Goal: Information Seeking & Learning: Learn about a topic

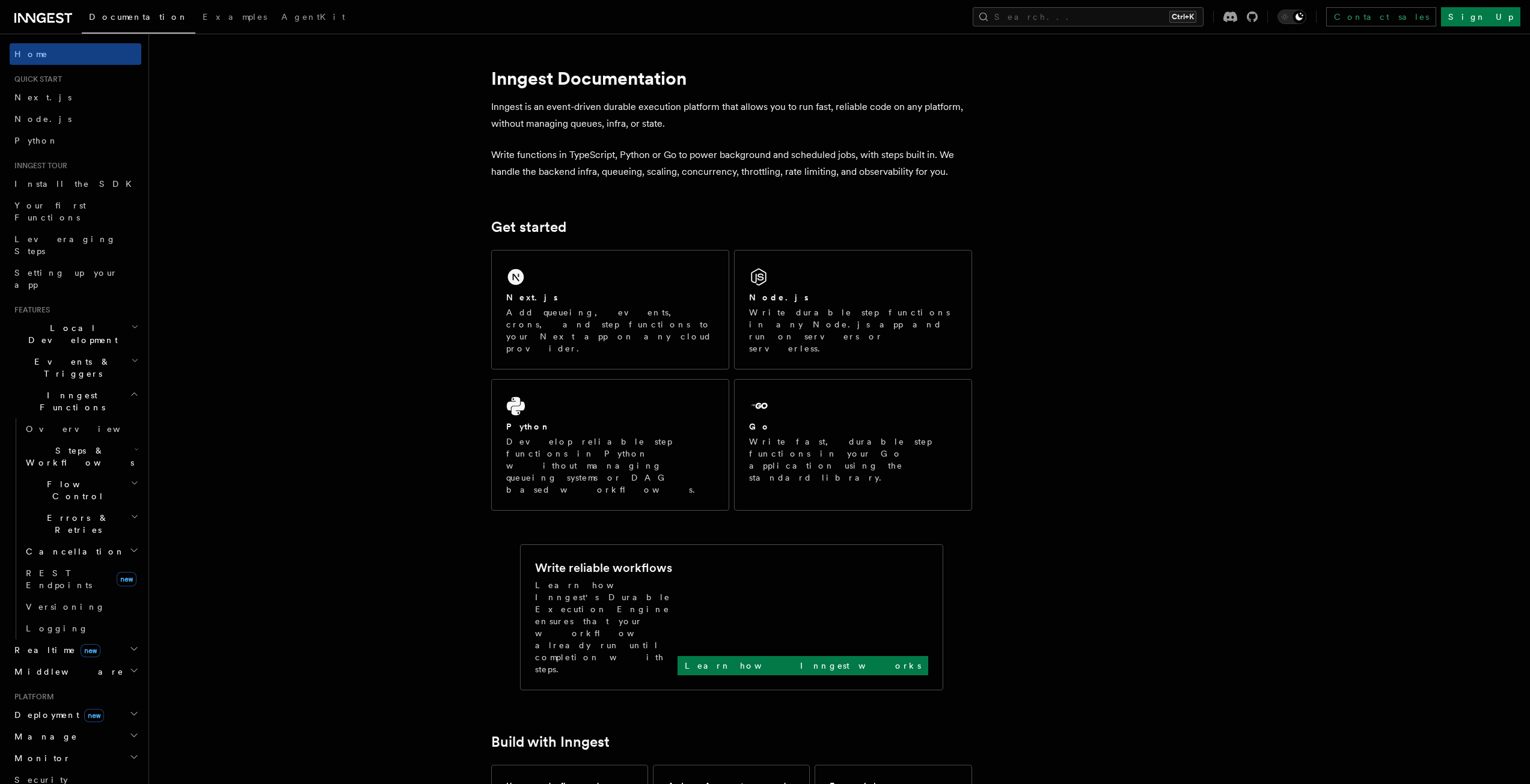
click at [97, 384] on h2 "Inngest Functions" at bounding box center [75, 401] width 131 height 34
click at [131, 418] on h2 "Realtime new" at bounding box center [75, 429] width 131 height 21
click at [129, 500] on icon "button" at bounding box center [134, 505] width 10 height 10
click at [129, 389] on icon "button" at bounding box center [133, 394] width 9 height 10
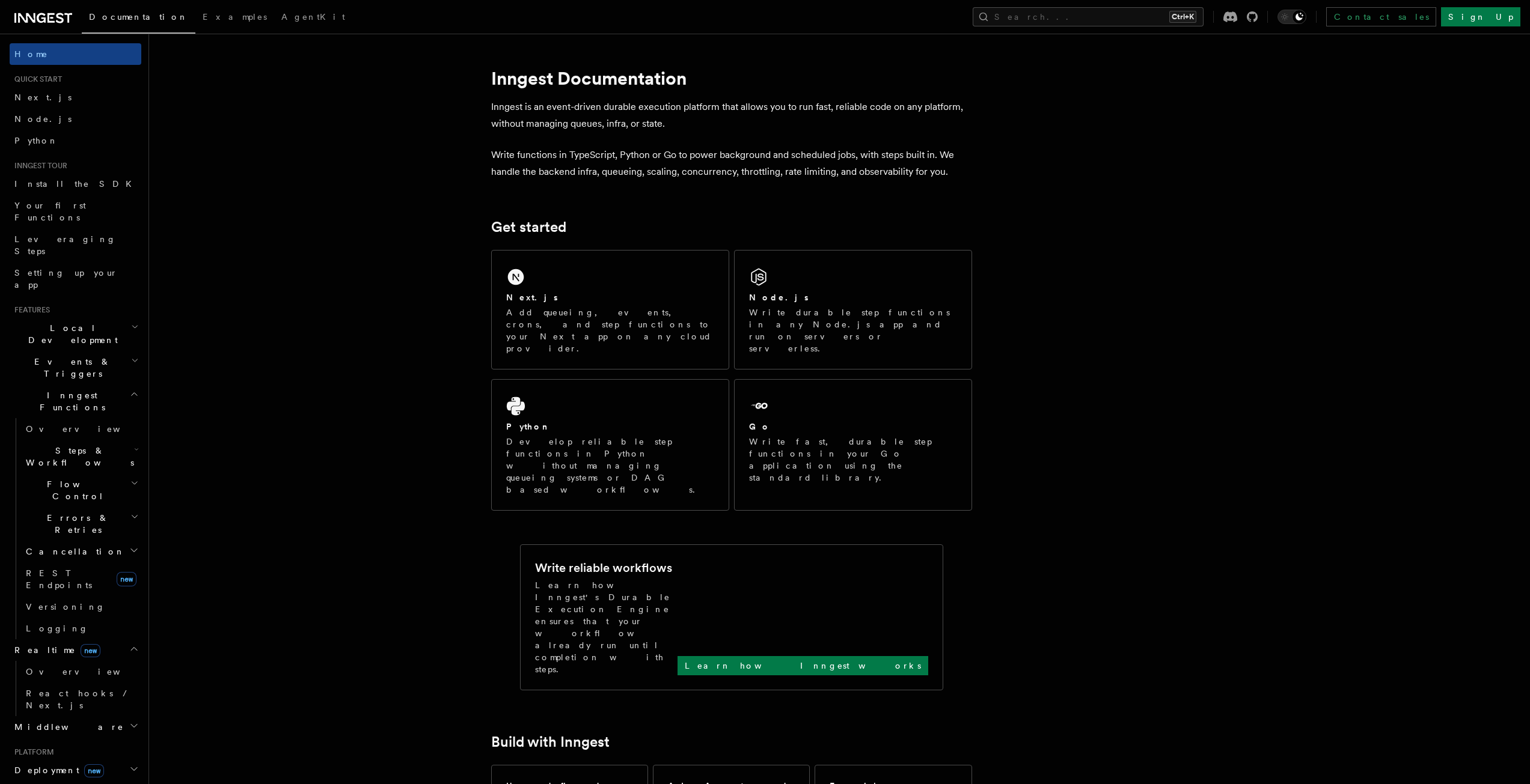
click at [131, 356] on icon "button" at bounding box center [135, 361] width 8 height 10
click at [117, 317] on h2 "Local Development" at bounding box center [75, 334] width 131 height 34
click at [104, 351] on h2 "Events & Triggers" at bounding box center [75, 368] width 131 height 34
click at [113, 384] on h2 "Inngest Functions" at bounding box center [75, 401] width 131 height 34
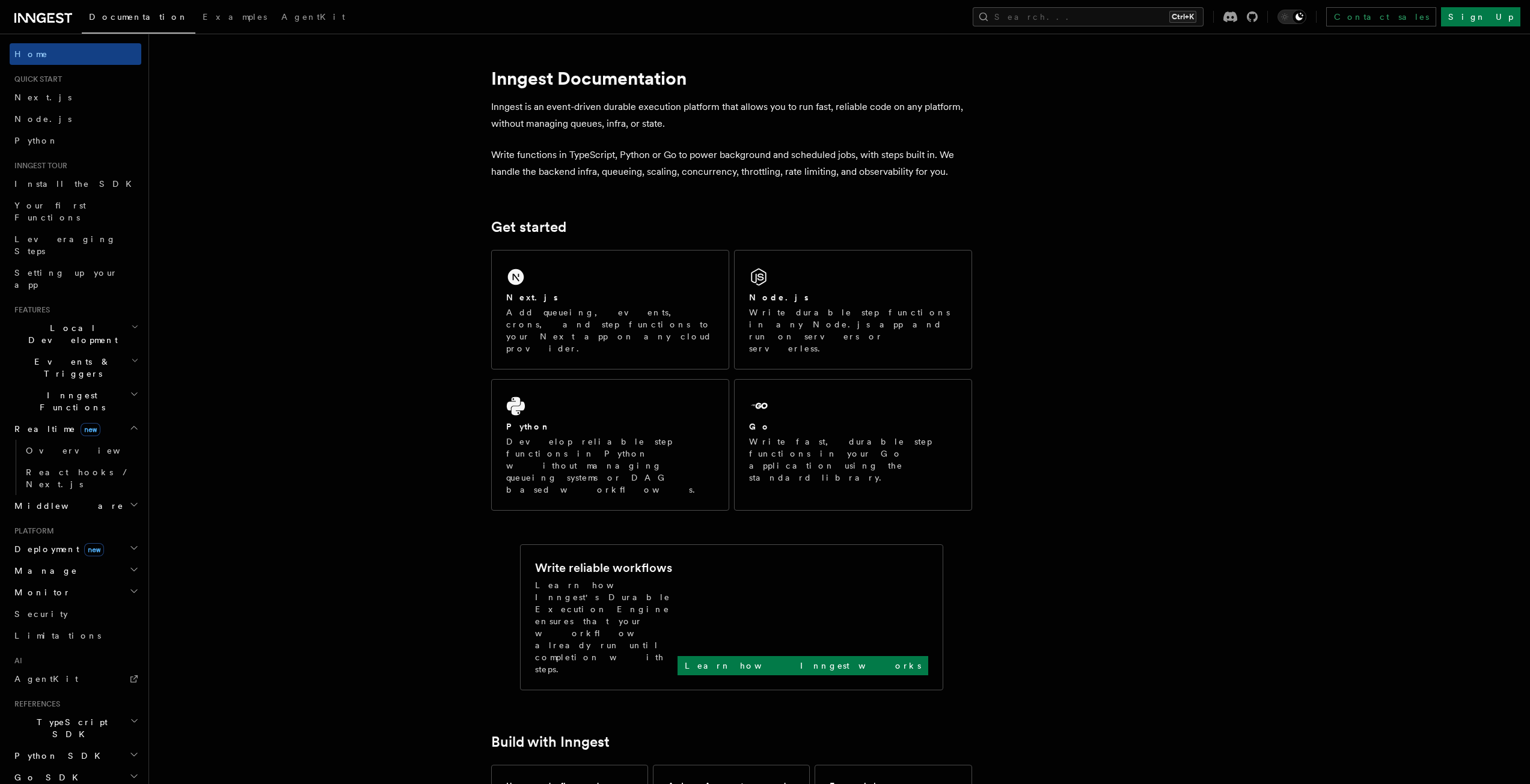
click at [129, 423] on icon "button" at bounding box center [134, 428] width 10 height 10
click at [129, 510] on icon "button" at bounding box center [134, 515] width 10 height 10
click at [131, 513] on icon "button" at bounding box center [134, 514] width 6 height 3
click at [129, 487] on icon "button" at bounding box center [134, 492] width 10 height 10
click at [134, 633] on icon "button" at bounding box center [136, 634] width 4 height 2
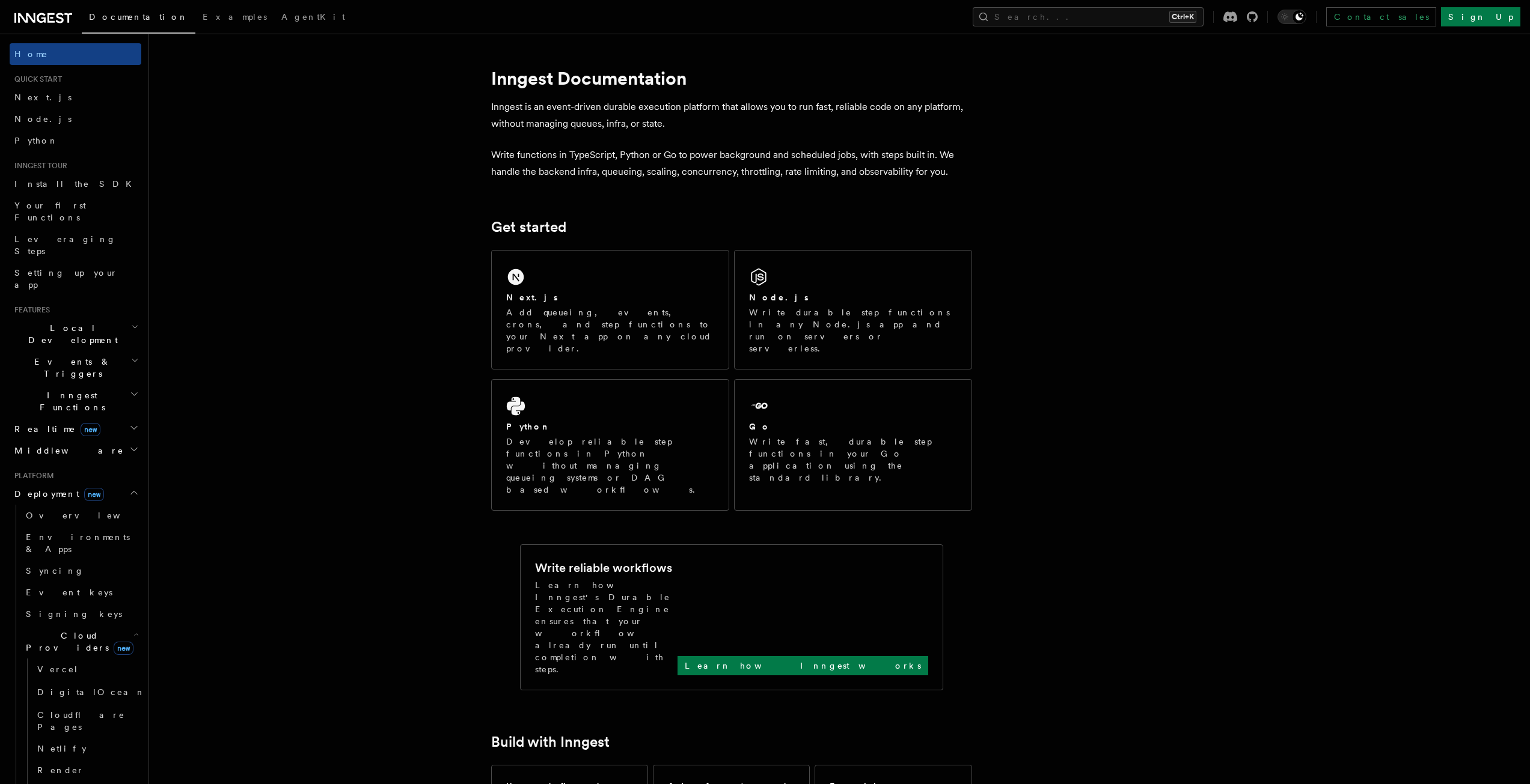
click at [133, 629] on icon "button" at bounding box center [136, 634] width 6 height 10
click at [129, 487] on icon "button" at bounding box center [134, 492] width 10 height 10
click at [129, 510] on icon "button" at bounding box center [134, 515] width 10 height 10
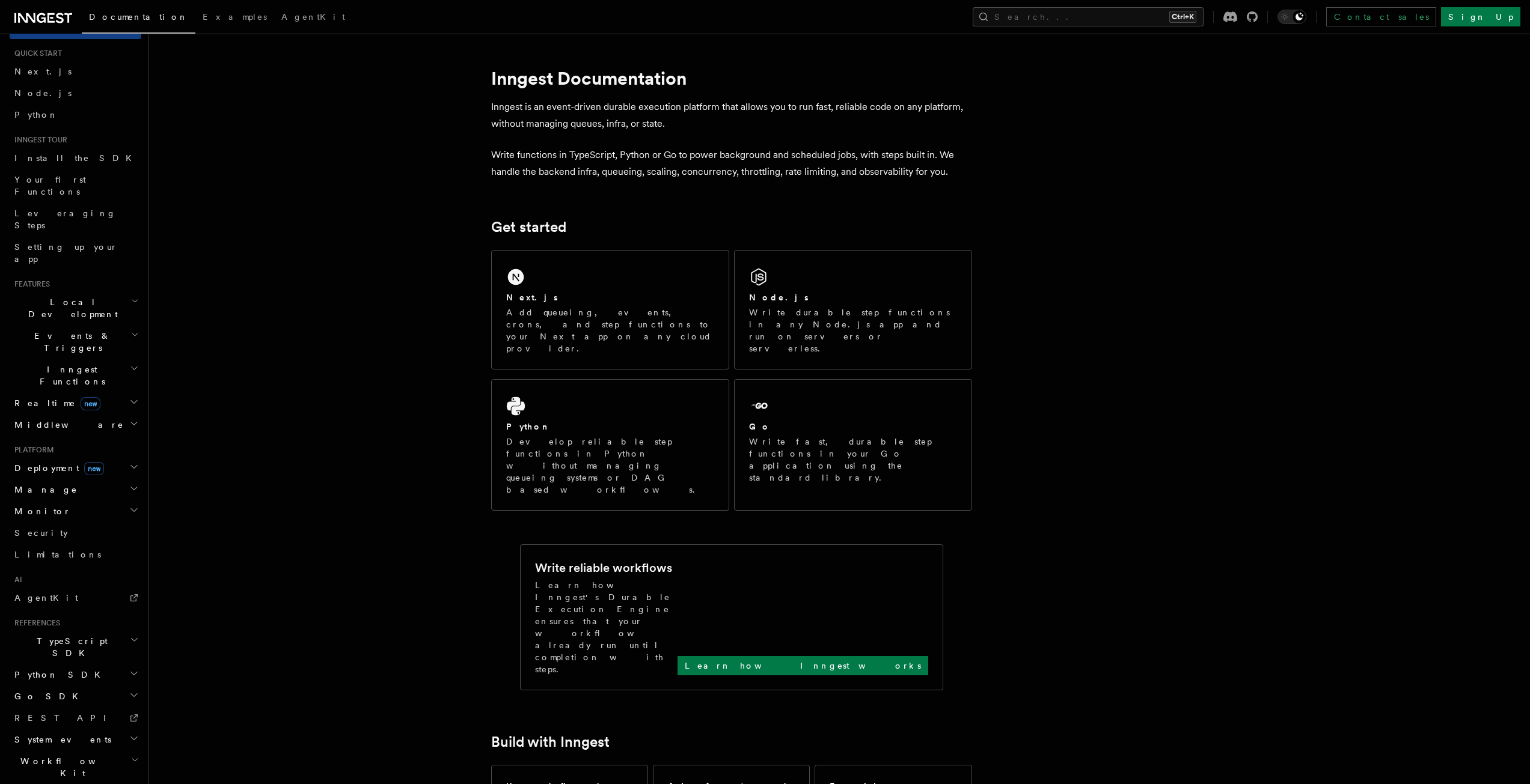
click at [120, 630] on h2 "TypeScript SDK" at bounding box center [75, 647] width 131 height 34
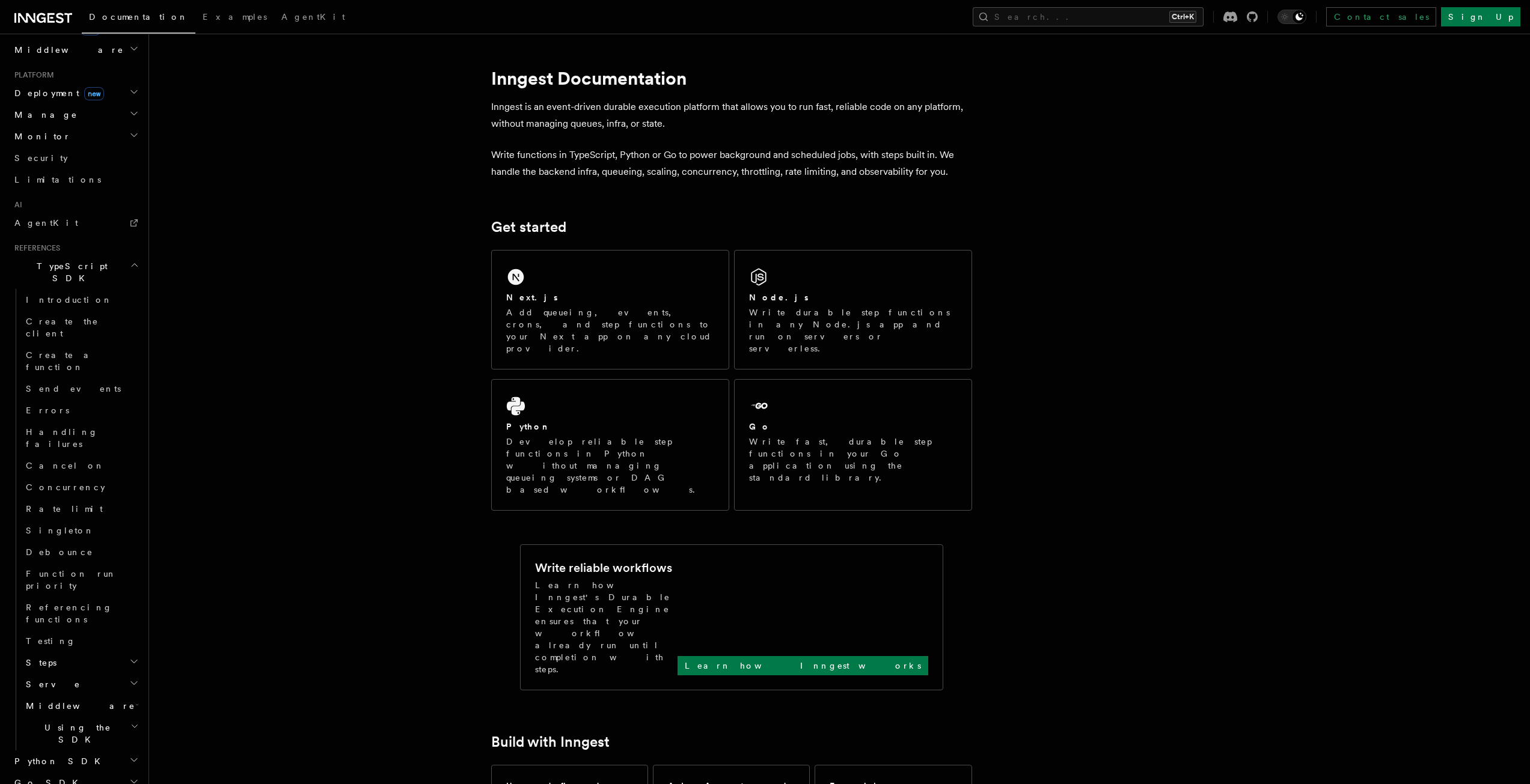
scroll to position [415, 0]
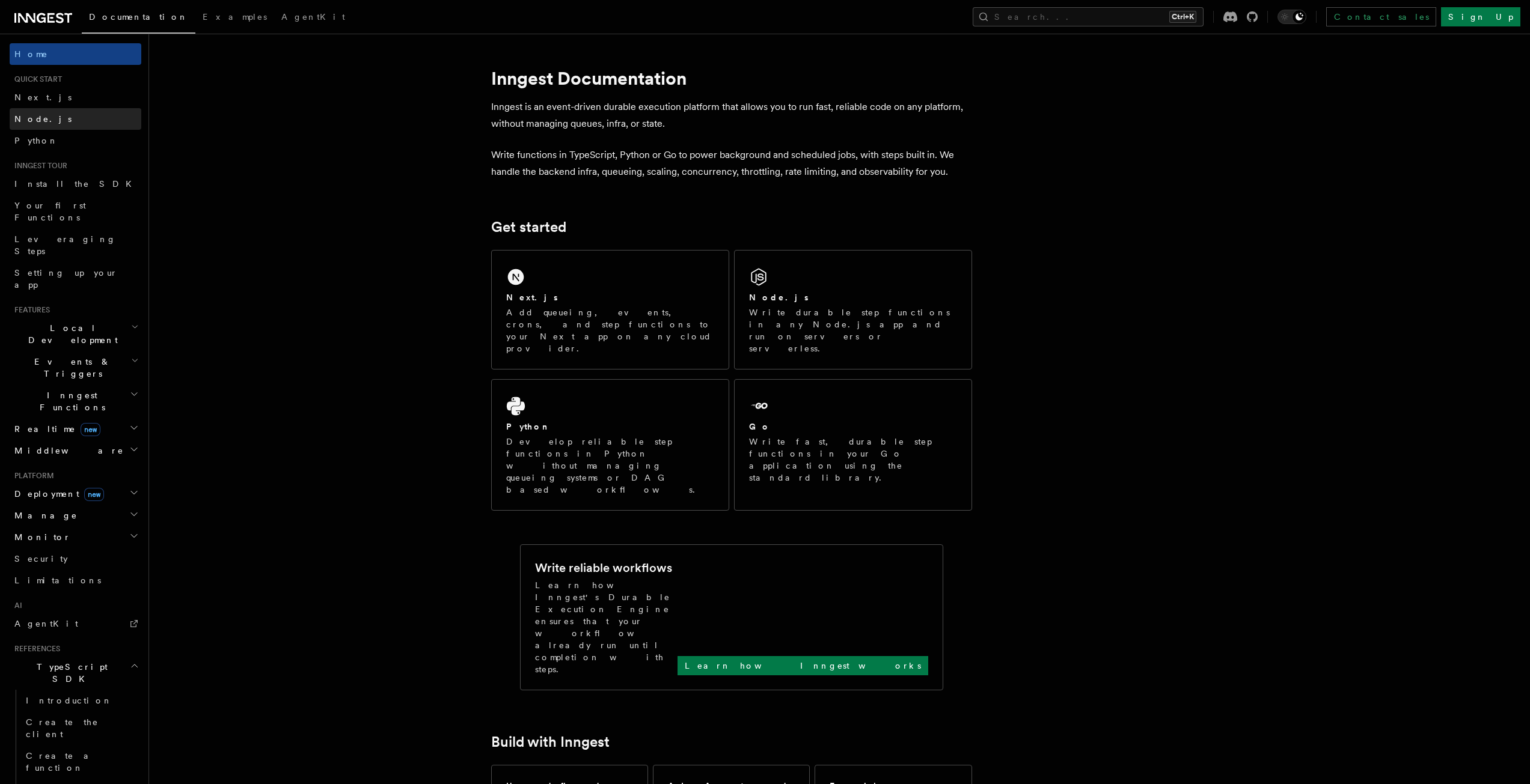
click at [32, 119] on span "Node.js" at bounding box center [43, 119] width 57 height 10
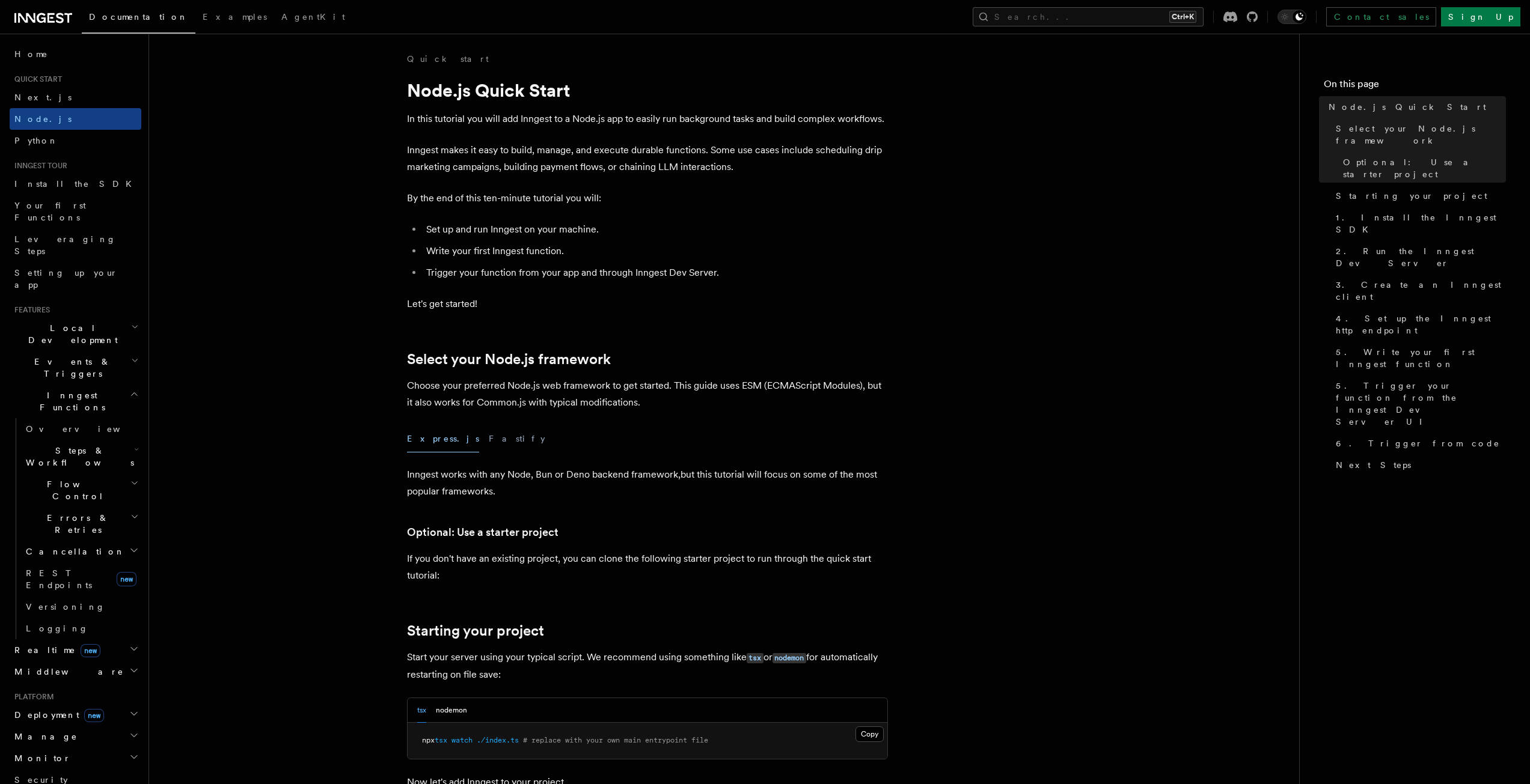
click at [122, 384] on h2 "Inngest Functions" at bounding box center [75, 401] width 131 height 34
click at [37, 96] on span "Next.js" at bounding box center [43, 97] width 57 height 10
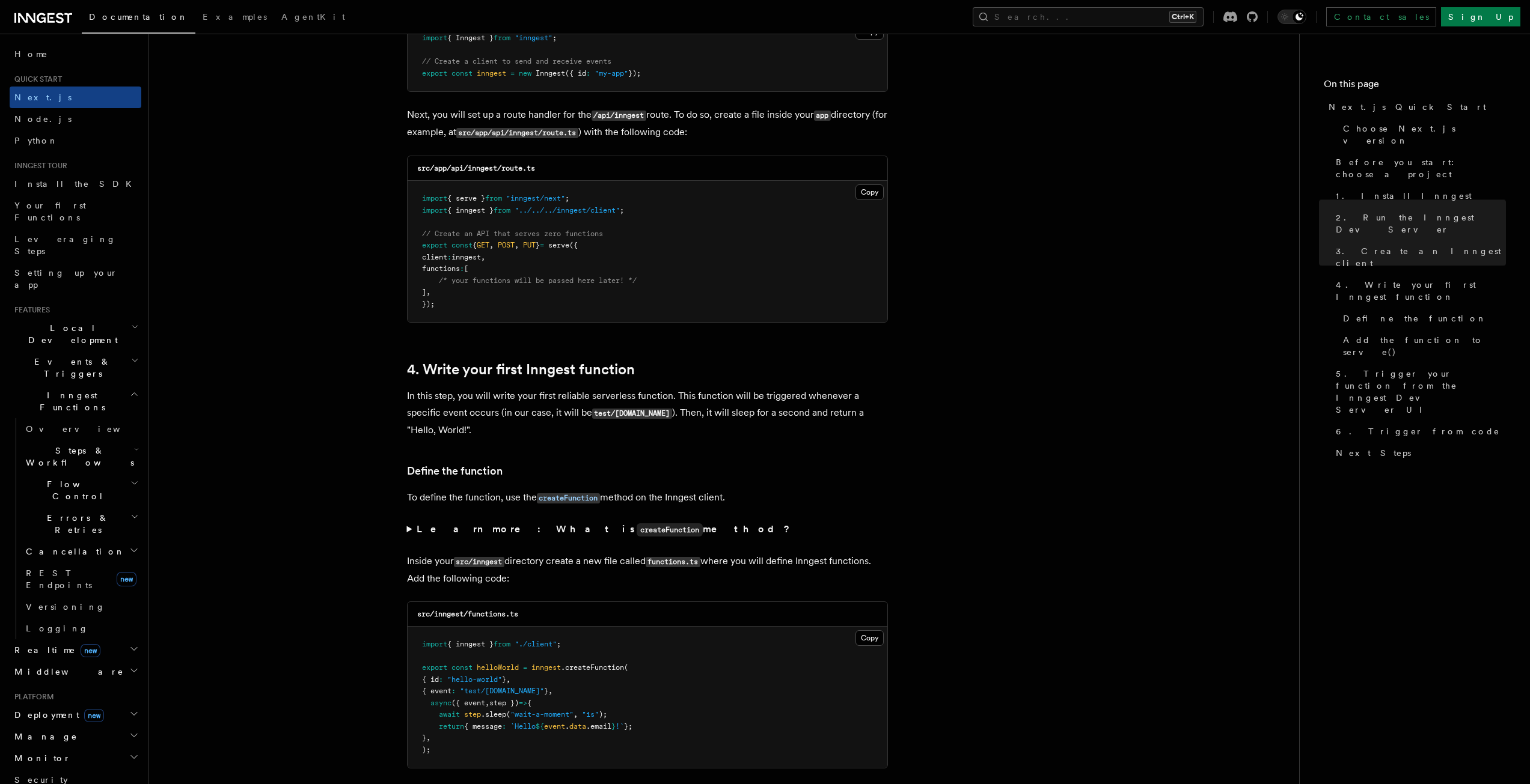
scroll to position [1742, 0]
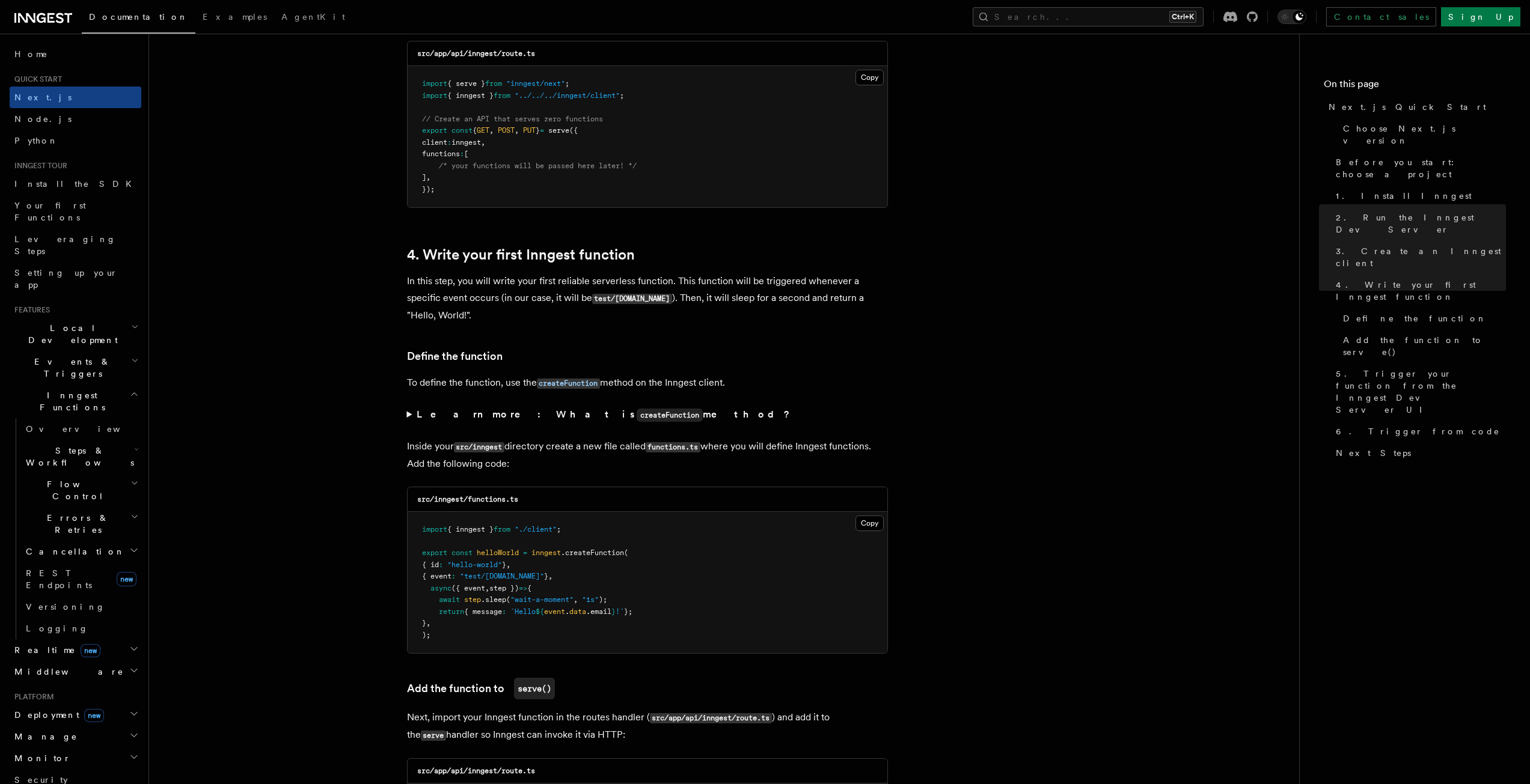
click at [129, 389] on icon "button" at bounding box center [133, 394] width 9 height 10
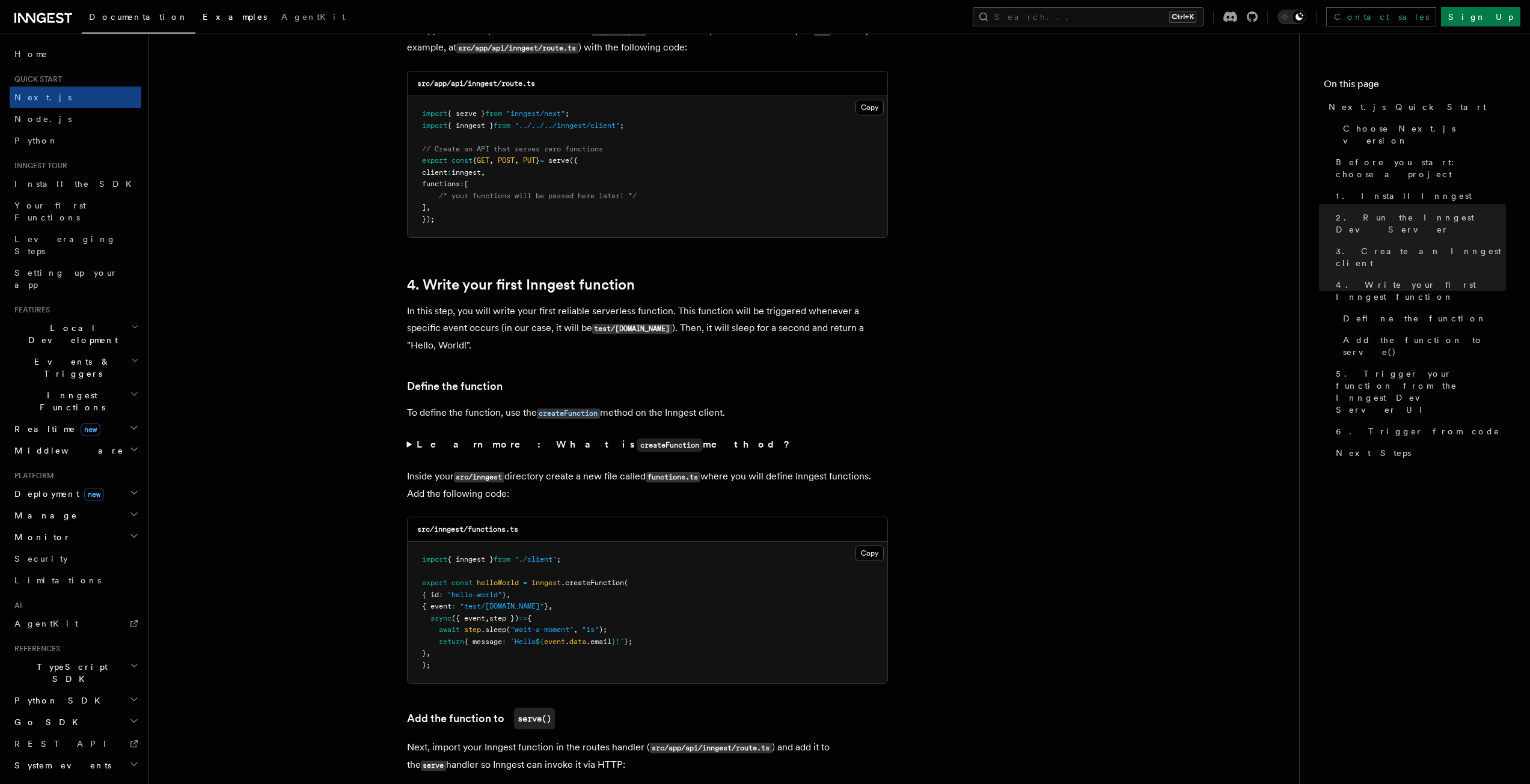
scroll to position [1682, 0]
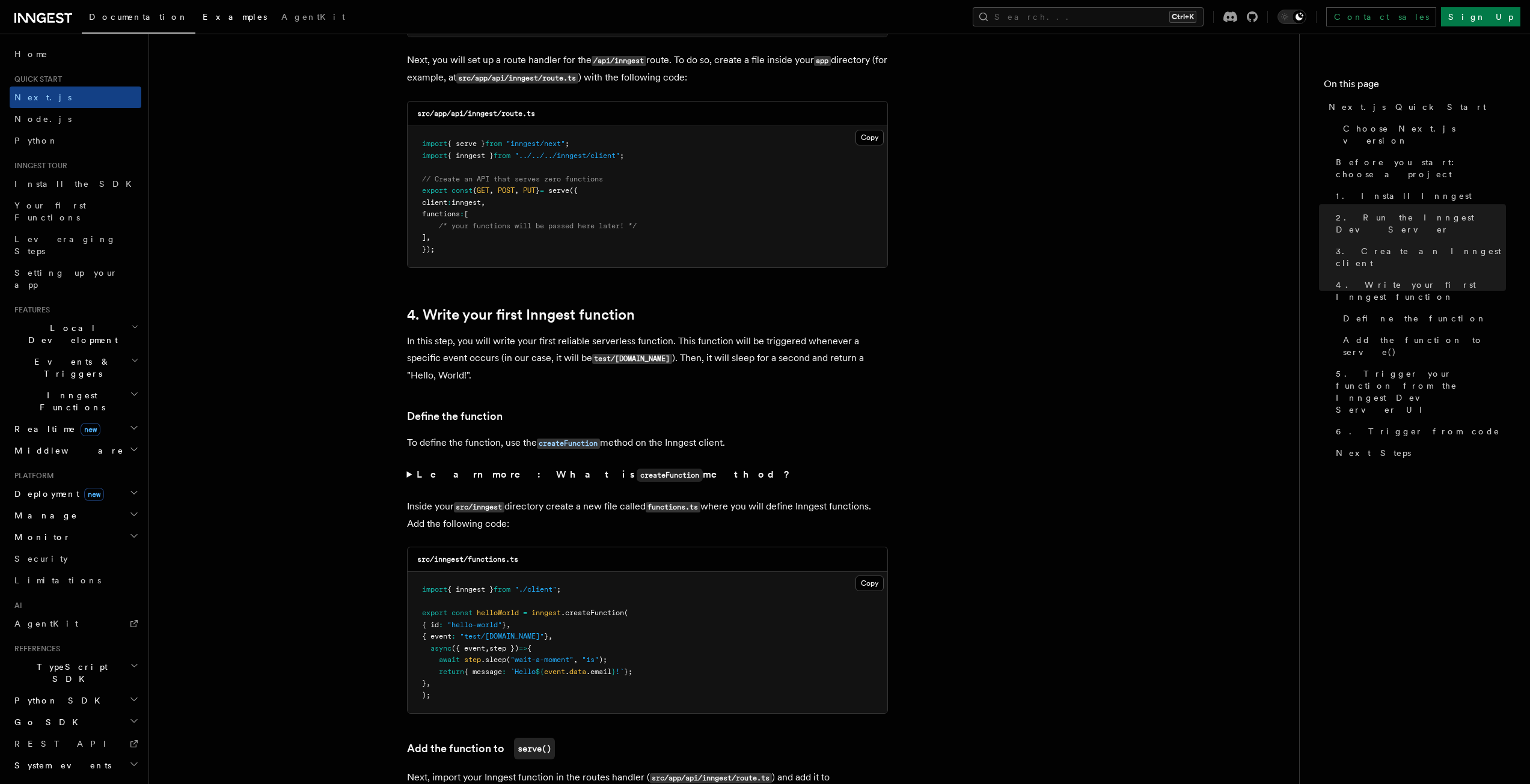
click at [196, 22] on link "Examples" at bounding box center [235, 18] width 79 height 29
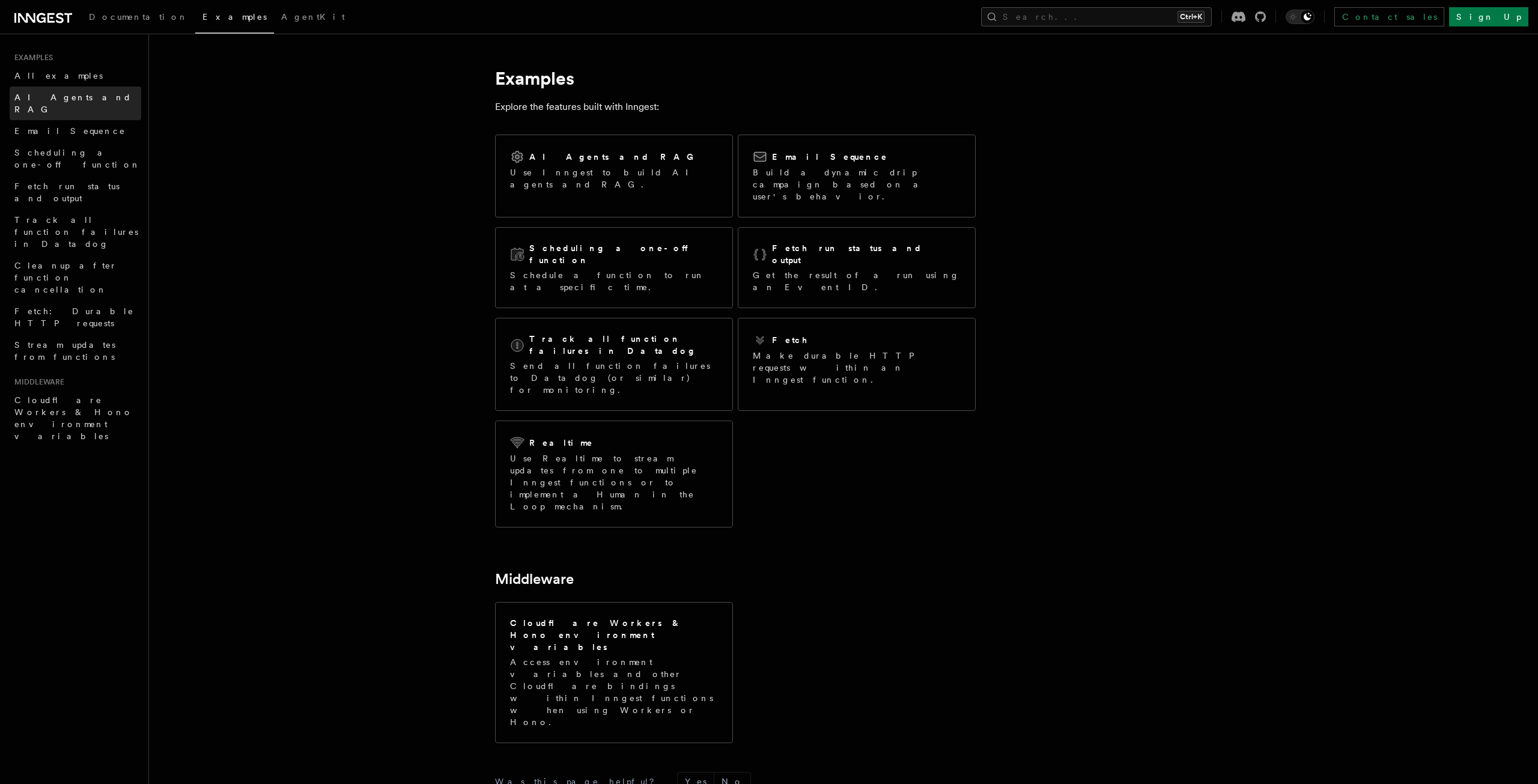
click at [38, 89] on link "AI Agents and RAG" at bounding box center [75, 103] width 131 height 34
